Goal: Task Accomplishment & Management: Complete application form

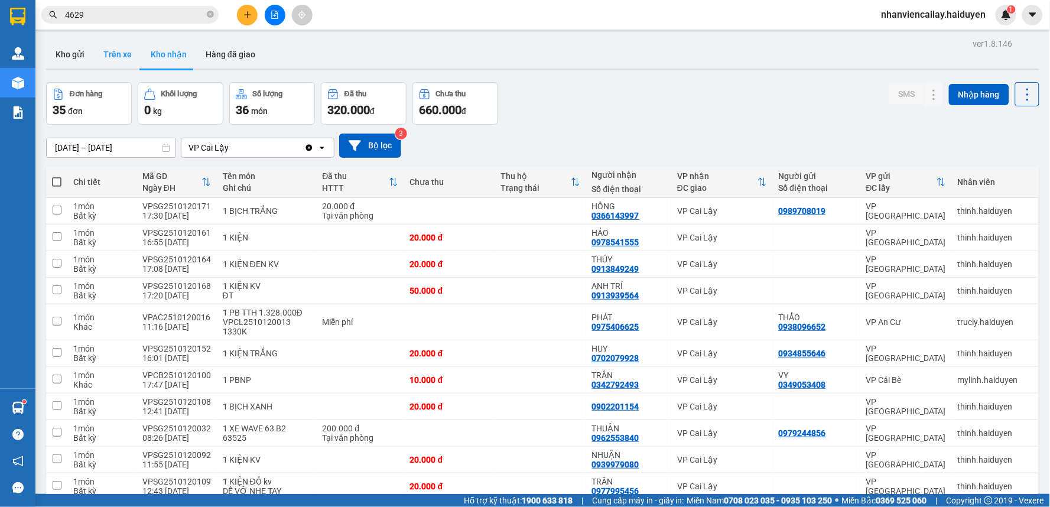
click at [116, 50] on button "Trên xe" at bounding box center [117, 54] width 47 height 28
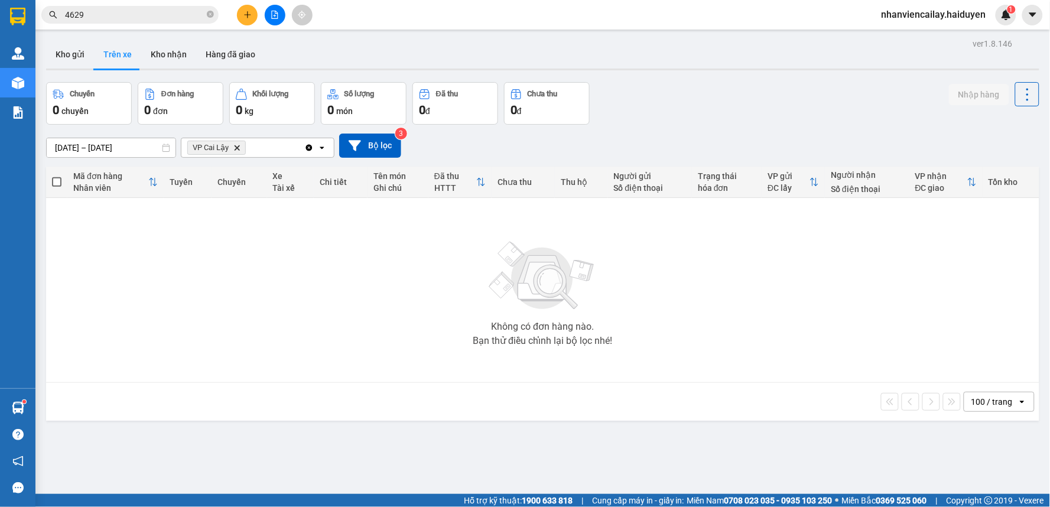
drag, startPoint x: 155, startPoint y: 52, endPoint x: 152, endPoint y: 16, distance: 36.2
click at [155, 51] on button "Kho nhận" at bounding box center [168, 54] width 55 height 28
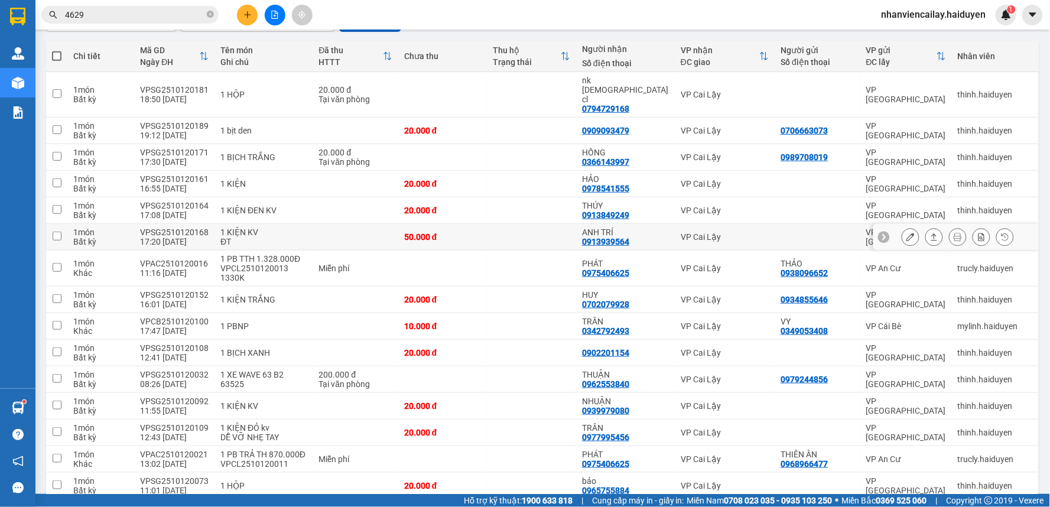
scroll to position [131, 0]
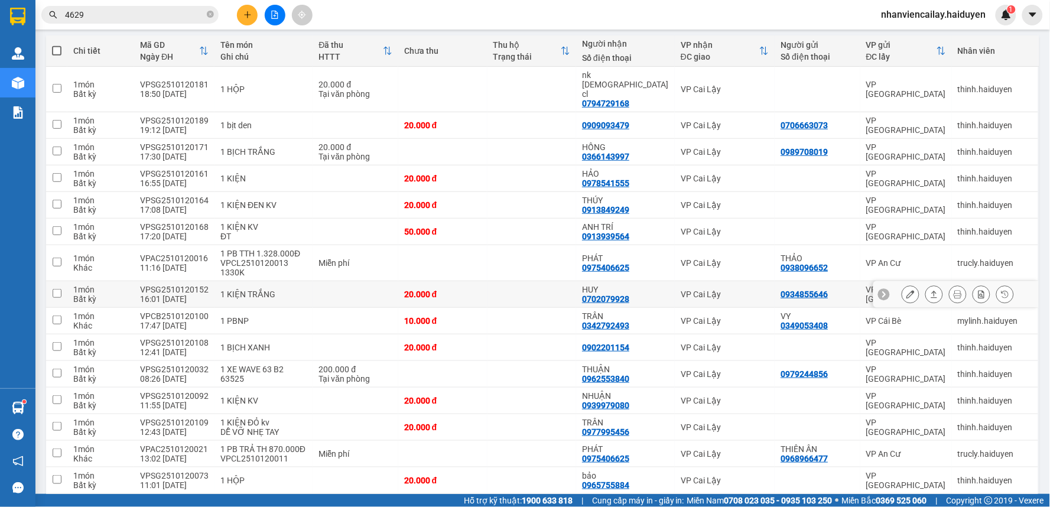
click at [689, 290] on div "VP Cai Lậy" at bounding box center [725, 294] width 88 height 9
checkbox input "true"
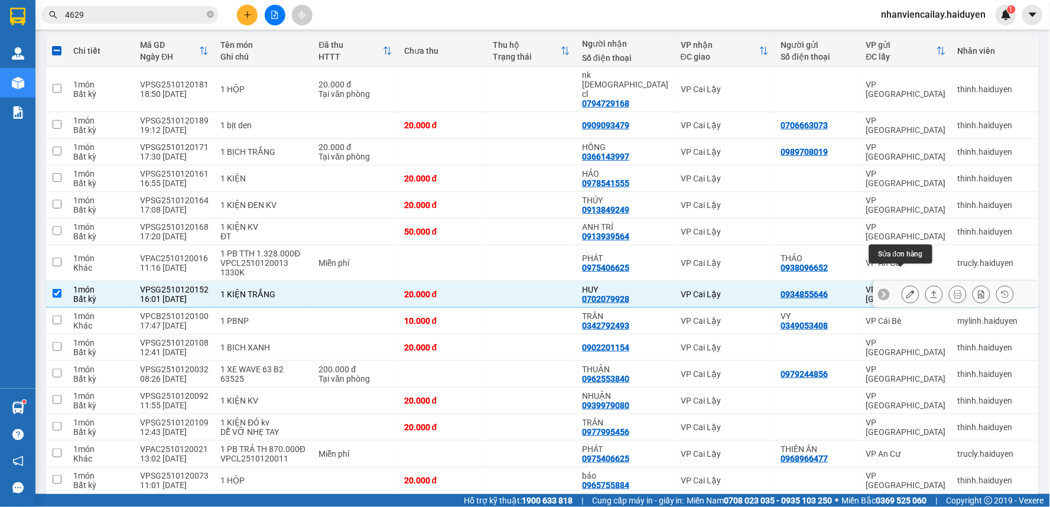
click at [902, 284] on button at bounding box center [910, 294] width 17 height 21
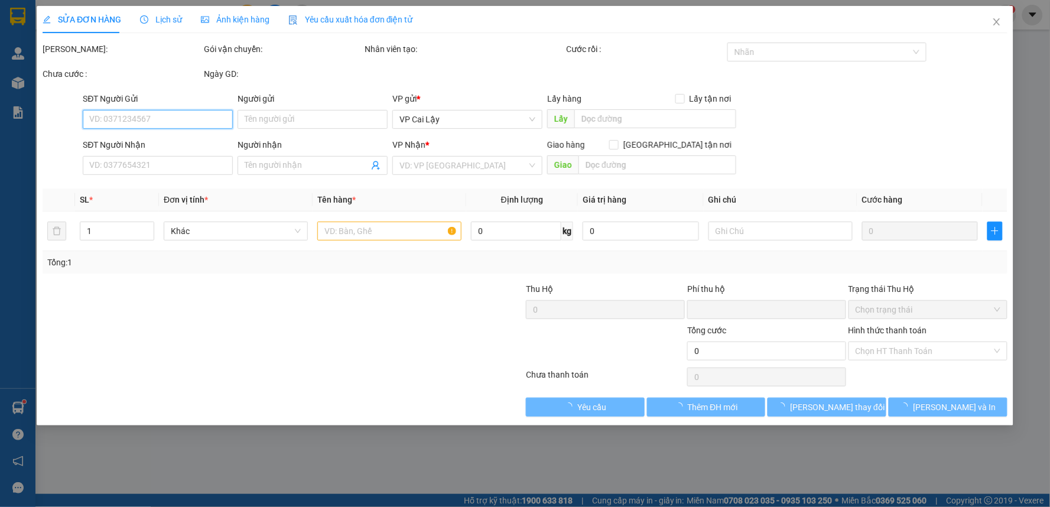
type input "0934855646"
type input "0702079928"
type input "HUY"
type input "0"
type input "20.000"
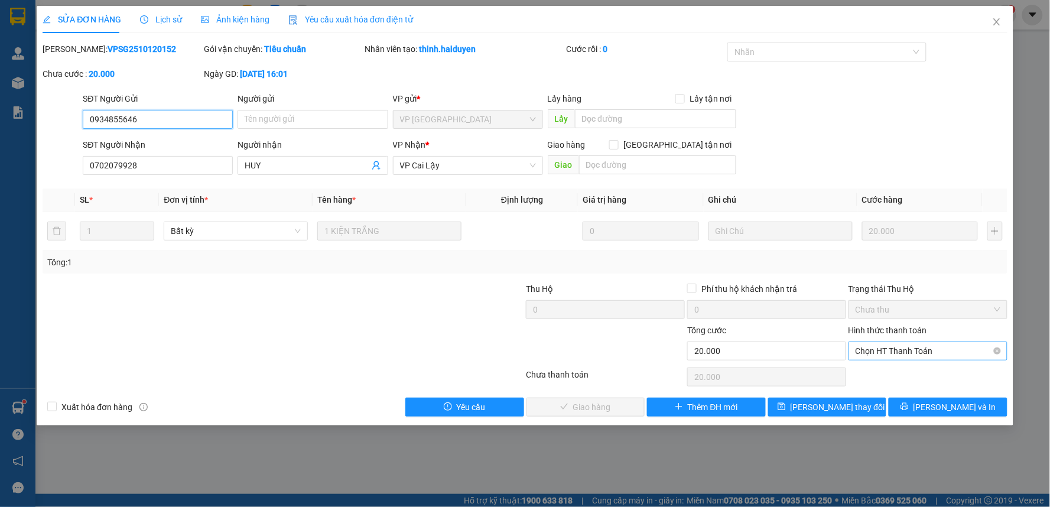
click at [885, 352] on span "Chọn HT Thanh Toán" at bounding box center [928, 351] width 145 height 18
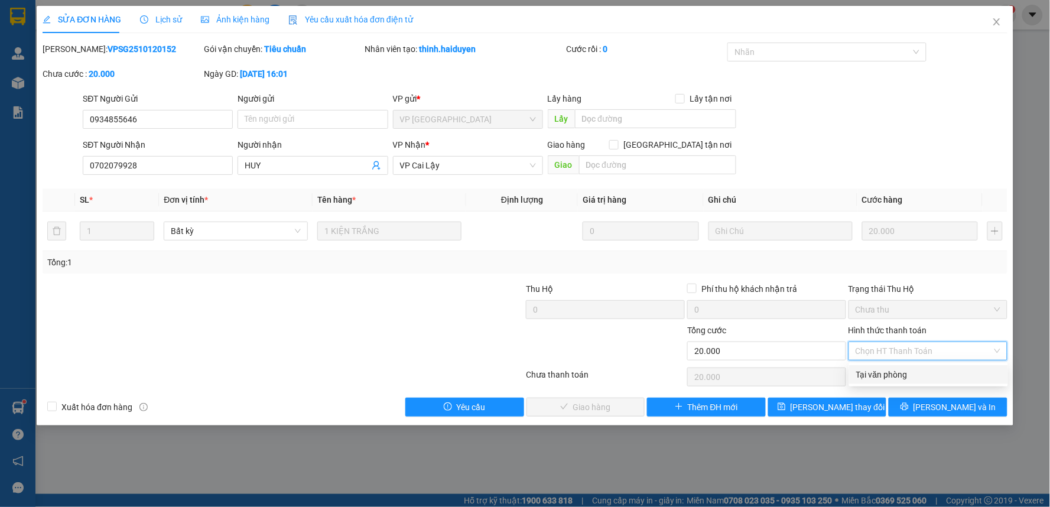
drag, startPoint x: 883, startPoint y: 369, endPoint x: 739, endPoint y: 387, distance: 144.6
click at [861, 376] on div "Tại văn phòng" at bounding box center [928, 374] width 145 height 13
type input "0"
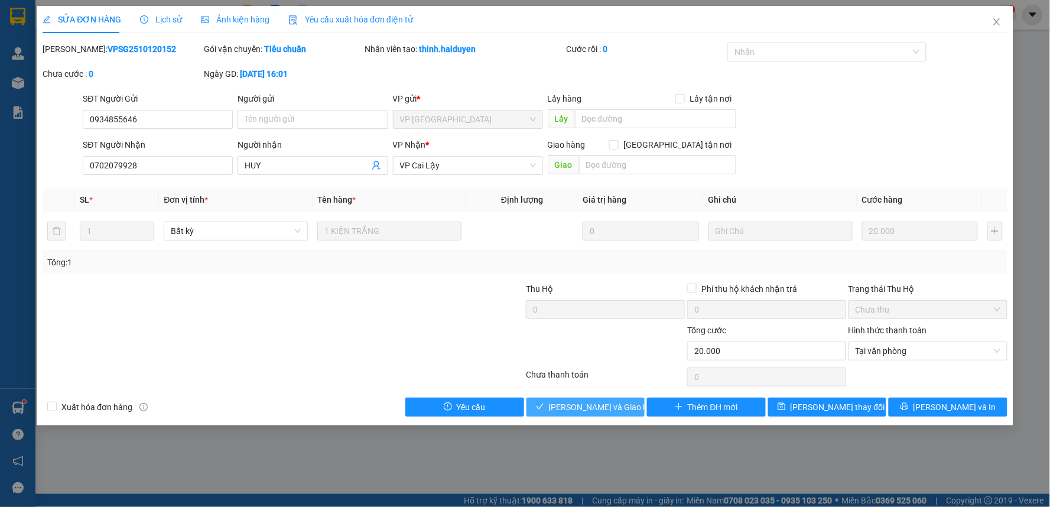
click at [629, 407] on button "[PERSON_NAME] và Giao hàng" at bounding box center [586, 407] width 119 height 19
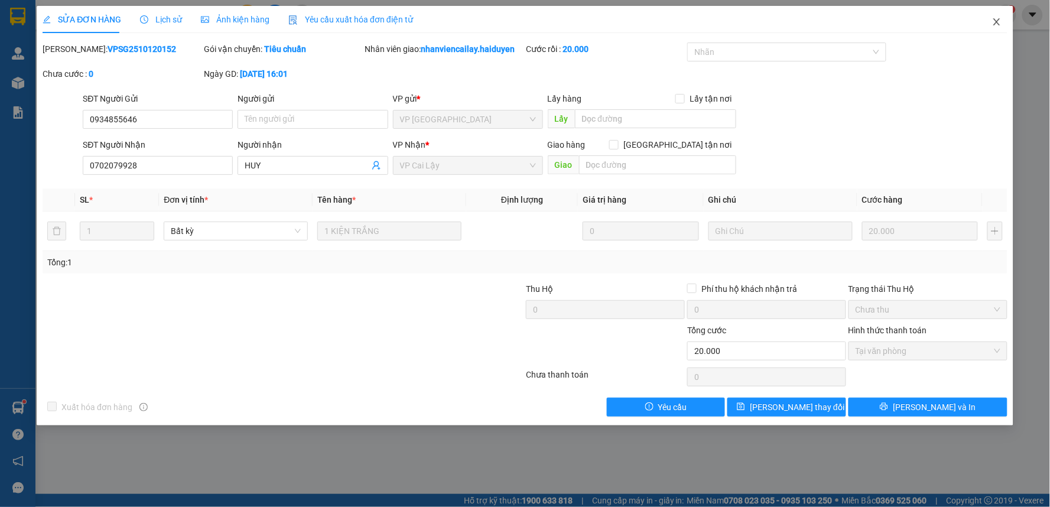
click at [998, 19] on icon "close" at bounding box center [996, 21] width 9 height 9
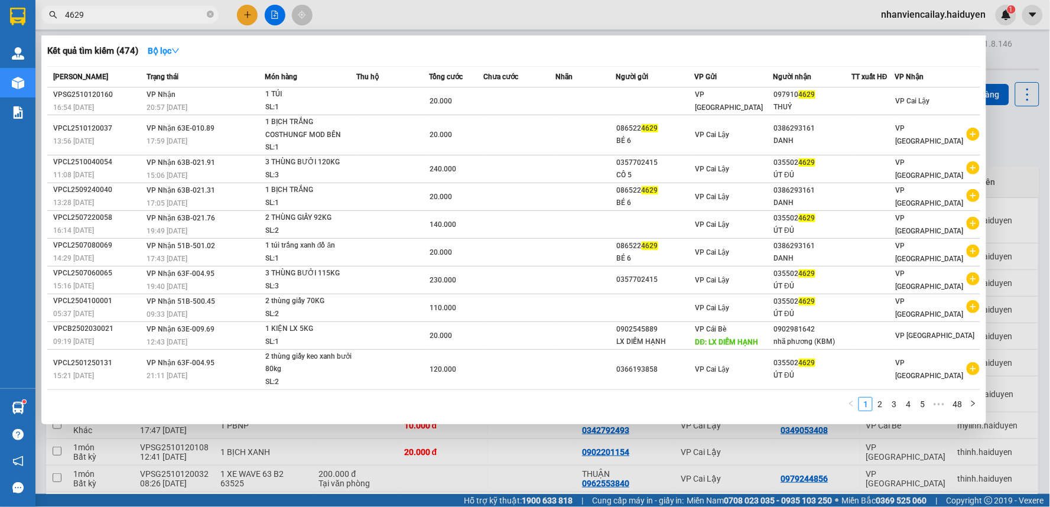
drag, startPoint x: 116, startPoint y: 8, endPoint x: 48, endPoint y: 24, distance: 69.8
click at [48, 24] on div "Kết quả tìm kiếm ( 474 ) Bộ lọc Mã ĐH Trạng thái Món hàng Thu hộ Tổng cước Chưa…" at bounding box center [115, 15] width 231 height 21
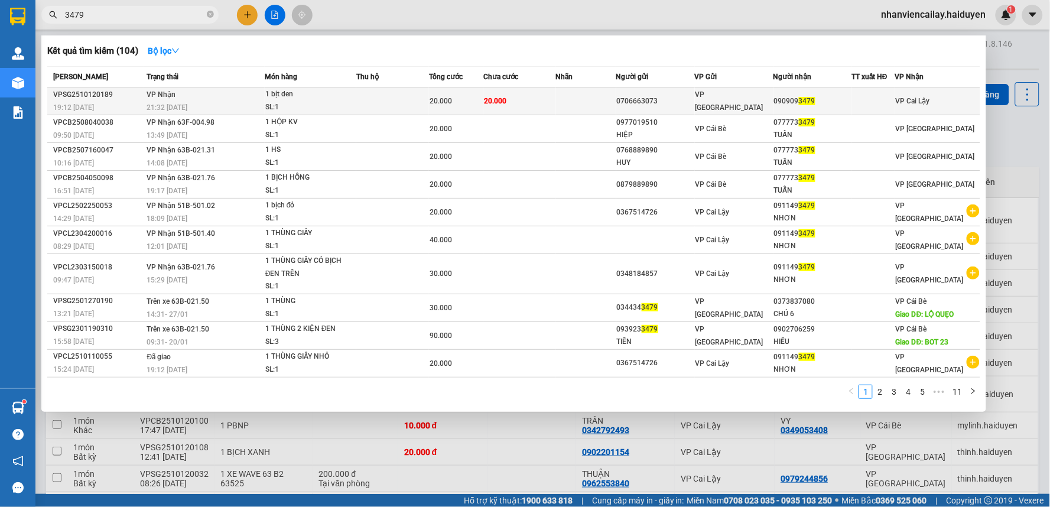
type input "3479"
click at [489, 105] on span "20.000" at bounding box center [495, 101] width 22 height 8
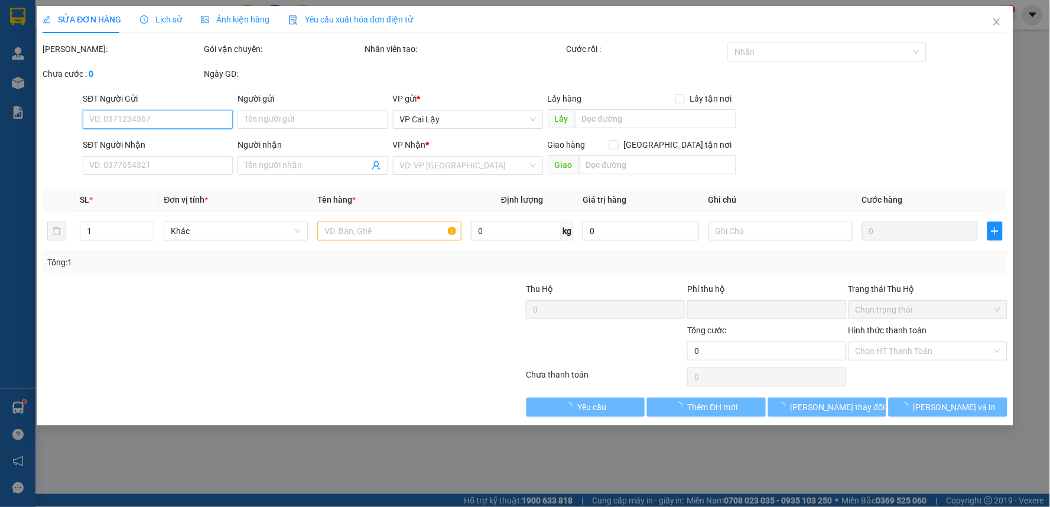
type input "0706663073"
type input "0909093479"
type input "0"
type input "20.000"
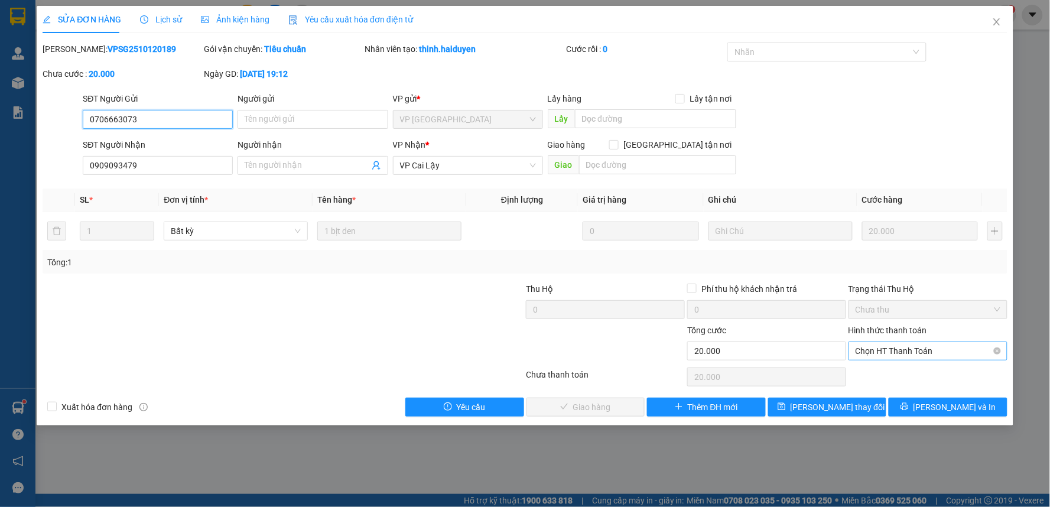
click at [905, 356] on span "Chọn HT Thanh Toán" at bounding box center [928, 351] width 145 height 18
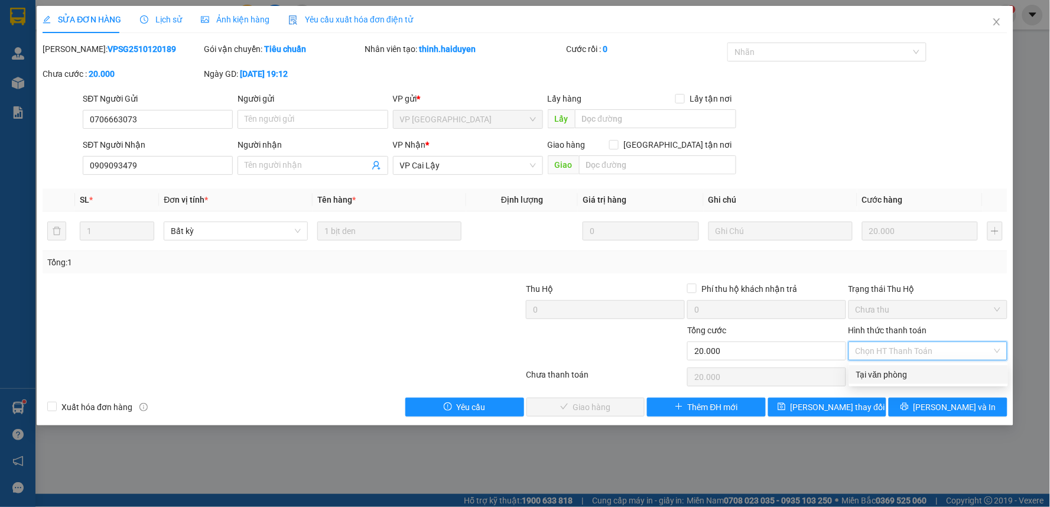
drag, startPoint x: 909, startPoint y: 362, endPoint x: 658, endPoint y: 383, distance: 251.5
click at [911, 374] on div "Tại văn phòng" at bounding box center [928, 374] width 145 height 13
type input "0"
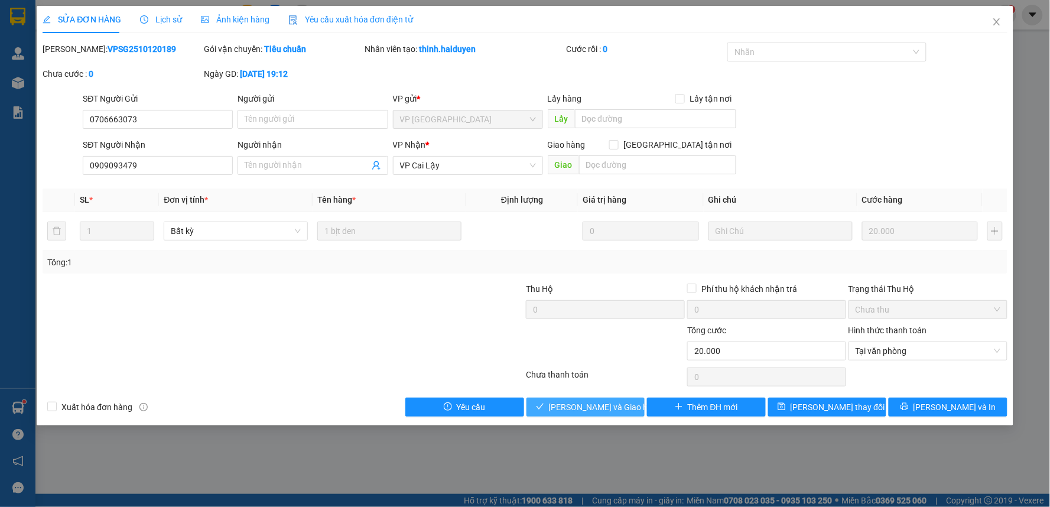
click at [617, 402] on span "[PERSON_NAME] và Giao hàng" at bounding box center [605, 407] width 113 height 13
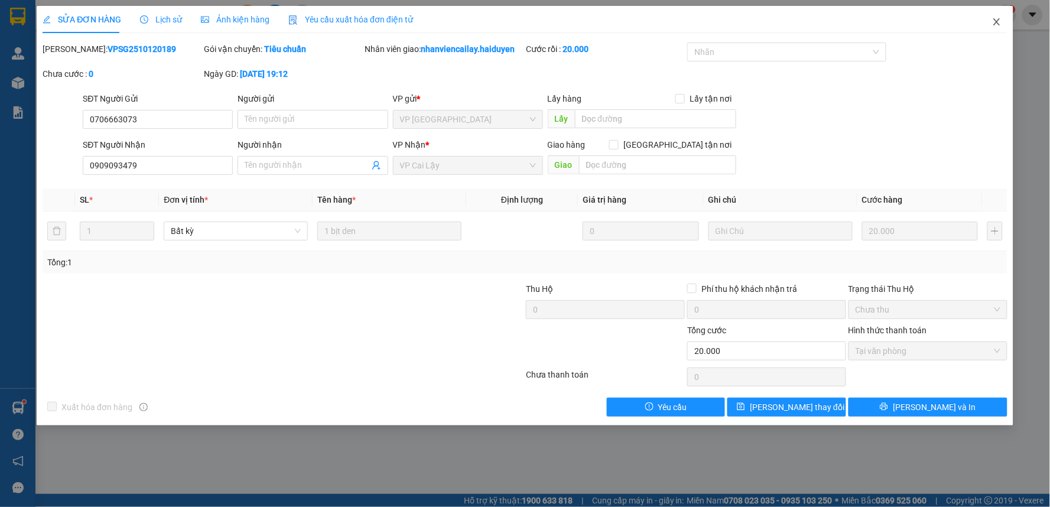
drag, startPoint x: 1003, startPoint y: 21, endPoint x: 994, endPoint y: 22, distance: 8.9
click at [995, 21] on span "Close" at bounding box center [997, 22] width 33 height 33
click at [994, 21] on span "nhanviencailay.haiduyen" at bounding box center [934, 14] width 124 height 15
